Goal: Task Accomplishment & Management: Use online tool/utility

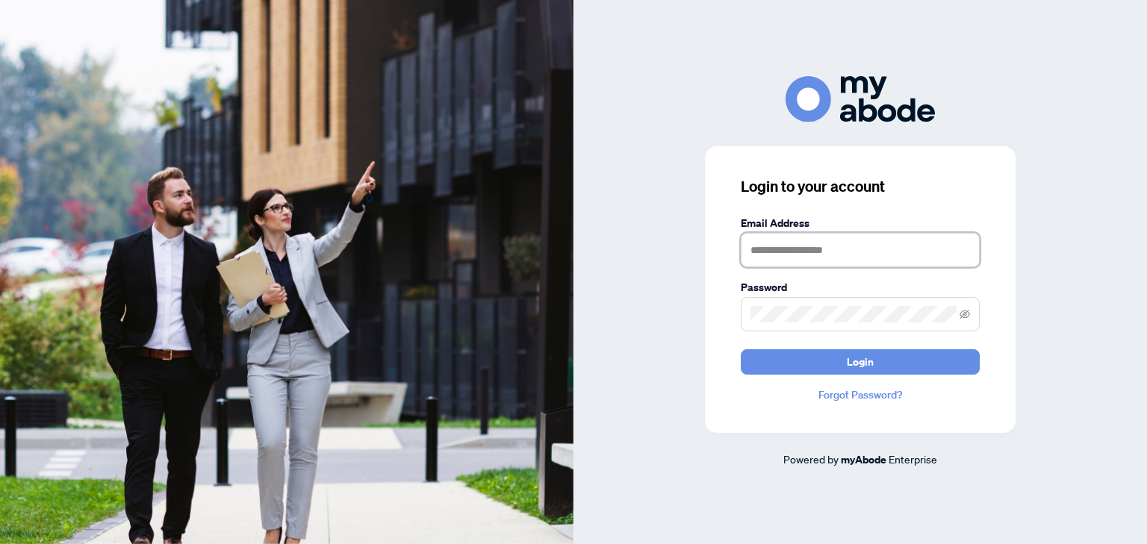
click at [837, 249] on input "text" at bounding box center [860, 250] width 239 height 34
type input "**********"
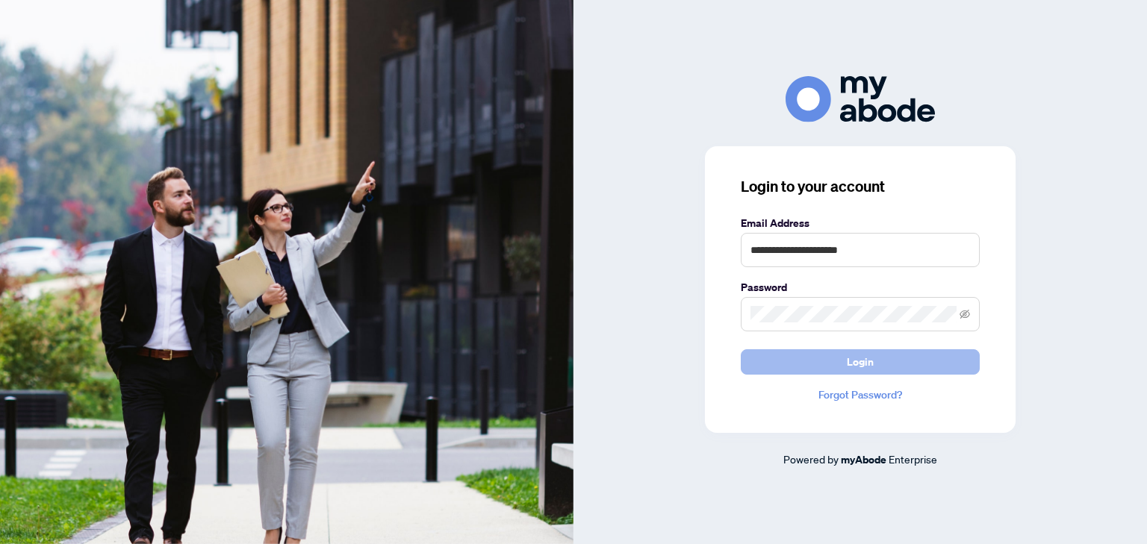
click at [857, 364] on span "Login" at bounding box center [860, 362] width 27 height 24
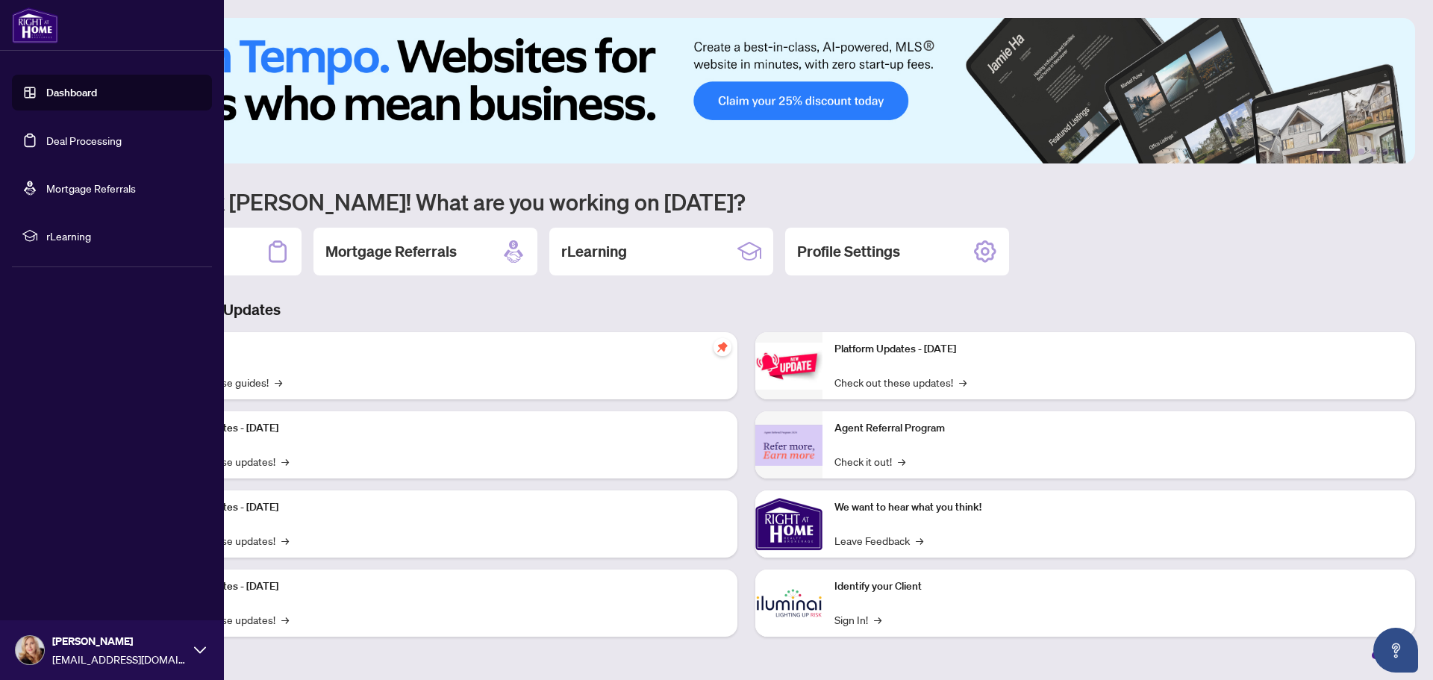
click at [85, 146] on link "Deal Processing" at bounding box center [83, 140] width 75 height 13
